Goal: Find specific page/section: Find specific page/section

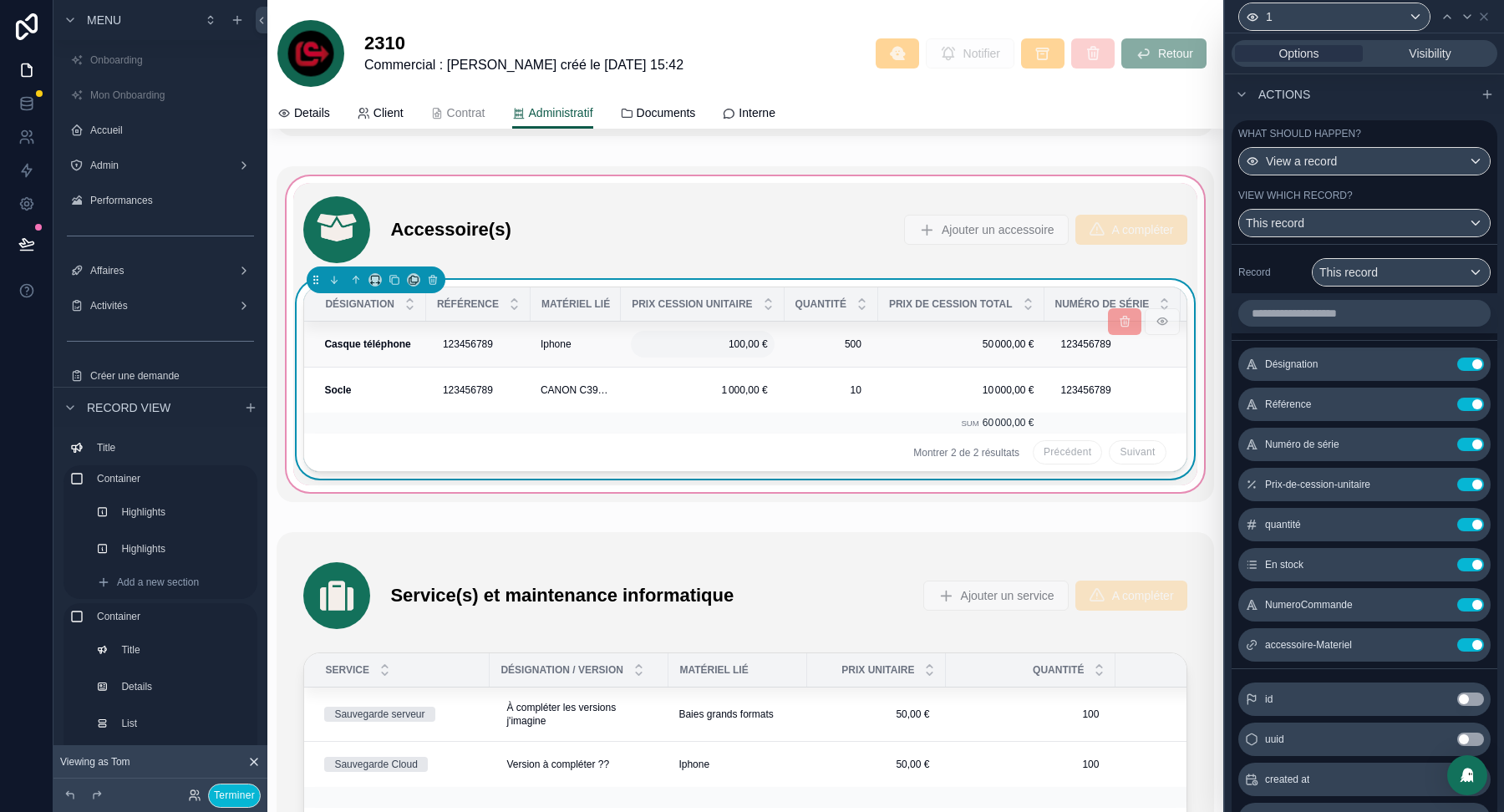
scroll to position [4606, 0]
